Goal: Navigation & Orientation: Find specific page/section

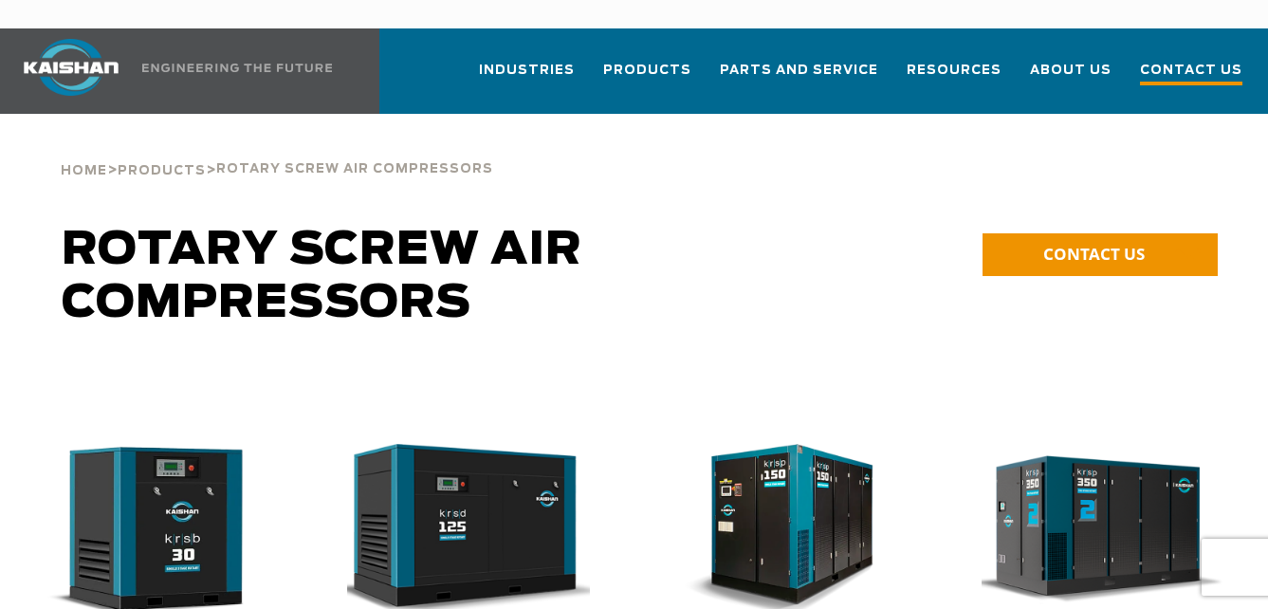
click at [1178, 60] on span "Contact Us" at bounding box center [1191, 73] width 102 height 26
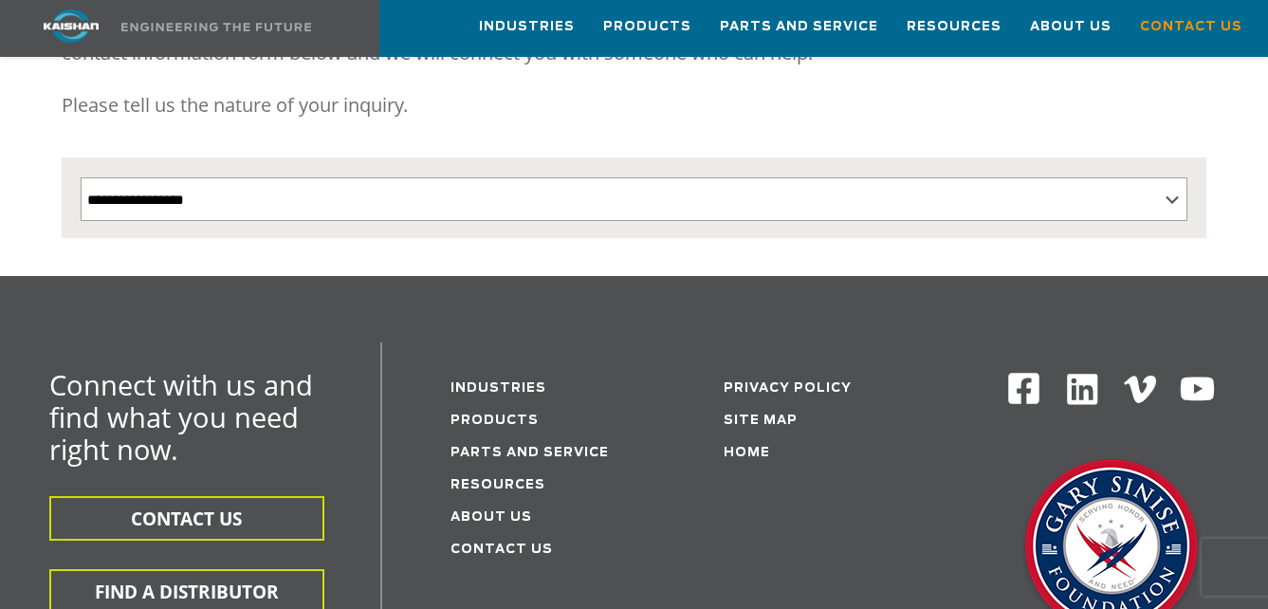
scroll to position [379, 0]
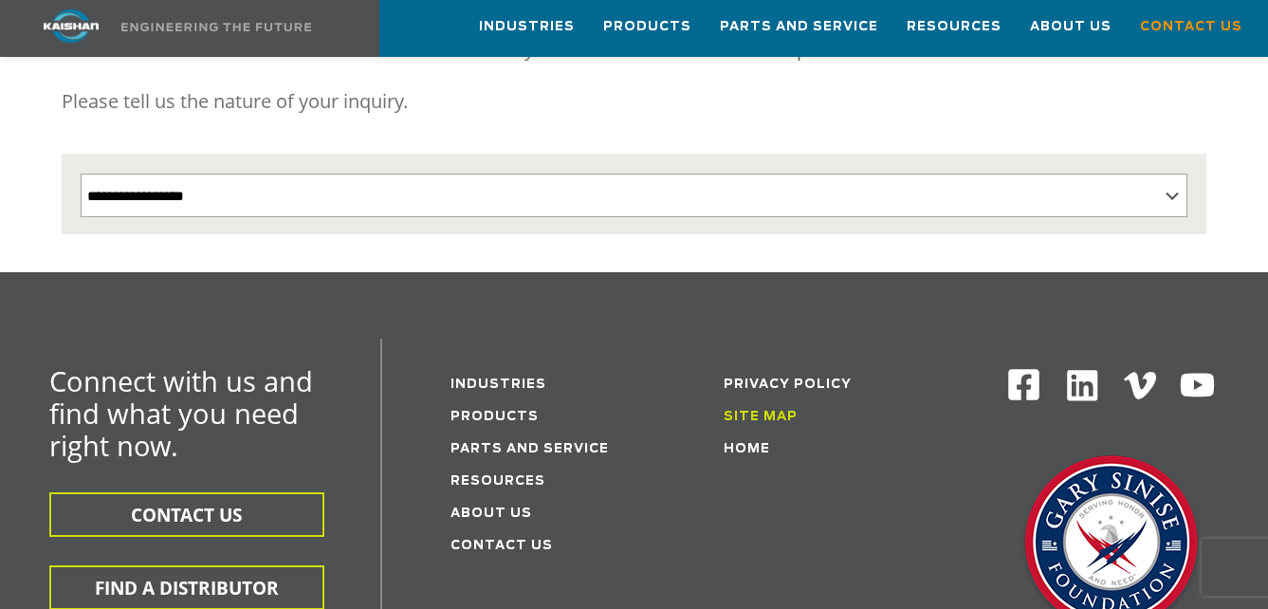
click at [750, 411] on link "Site Map" at bounding box center [761, 417] width 74 height 12
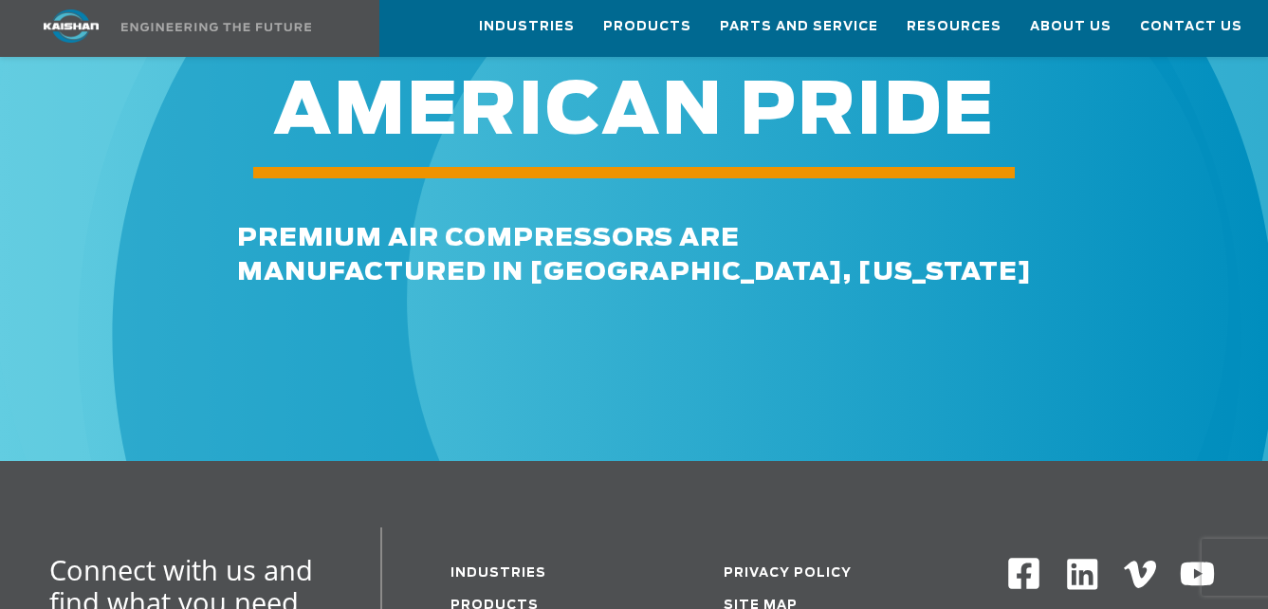
scroll to position [1517, 0]
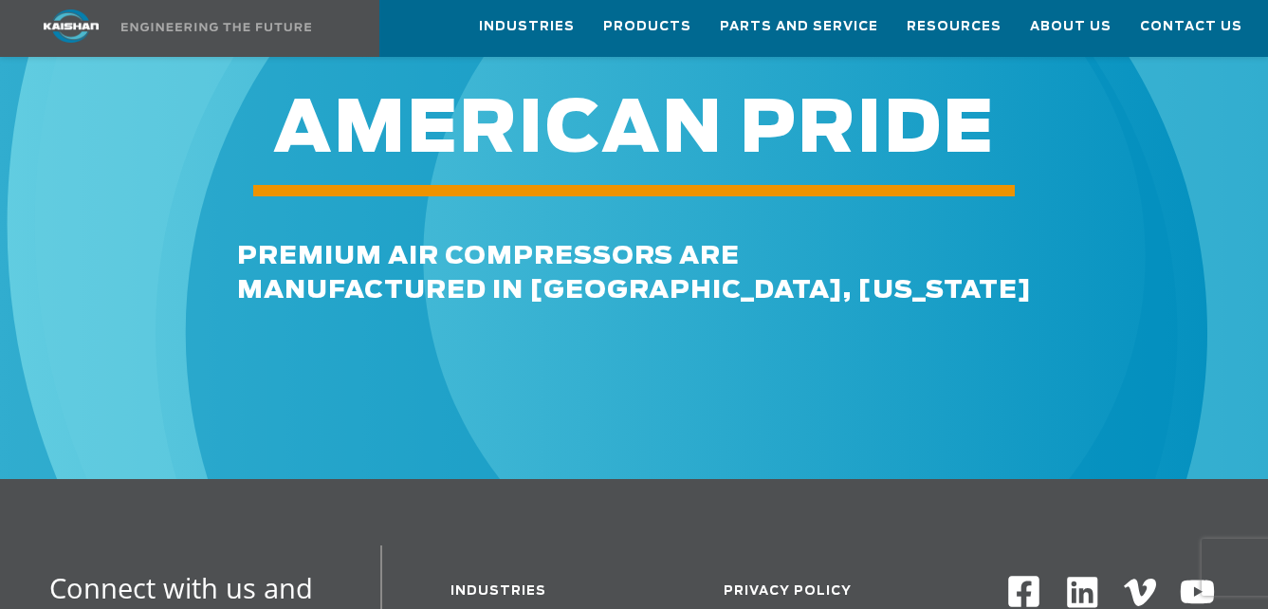
click at [1180, 353] on img at bounding box center [633, 317] width 2018 height 2018
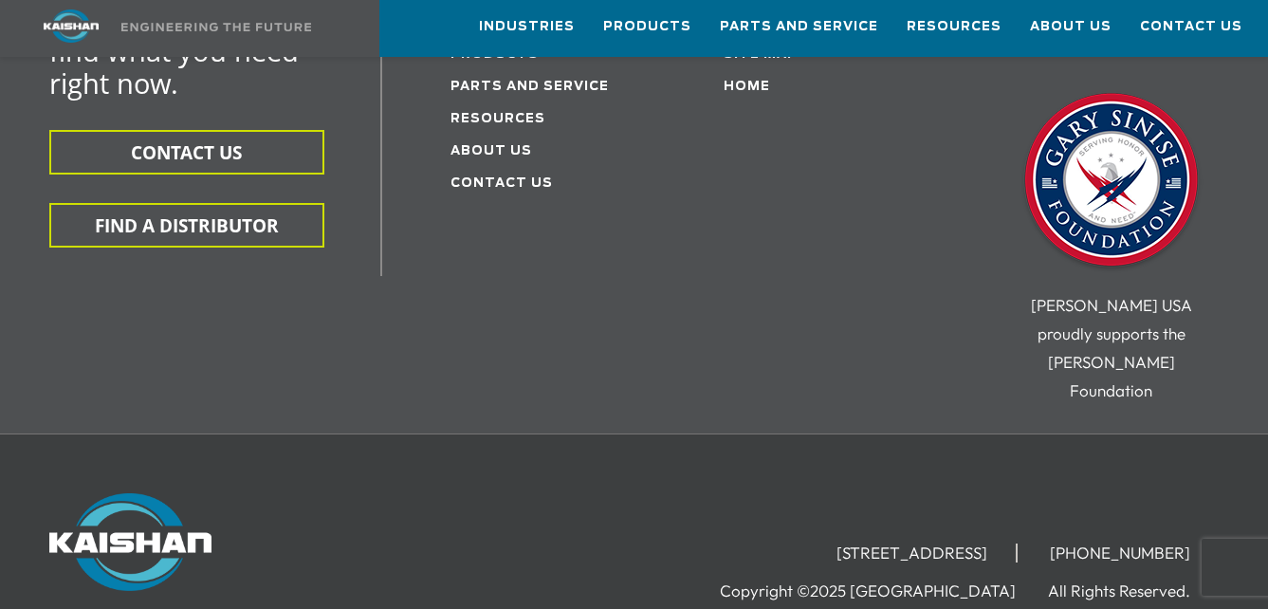
scroll to position [2181, 0]
